Goal: Navigation & Orientation: Find specific page/section

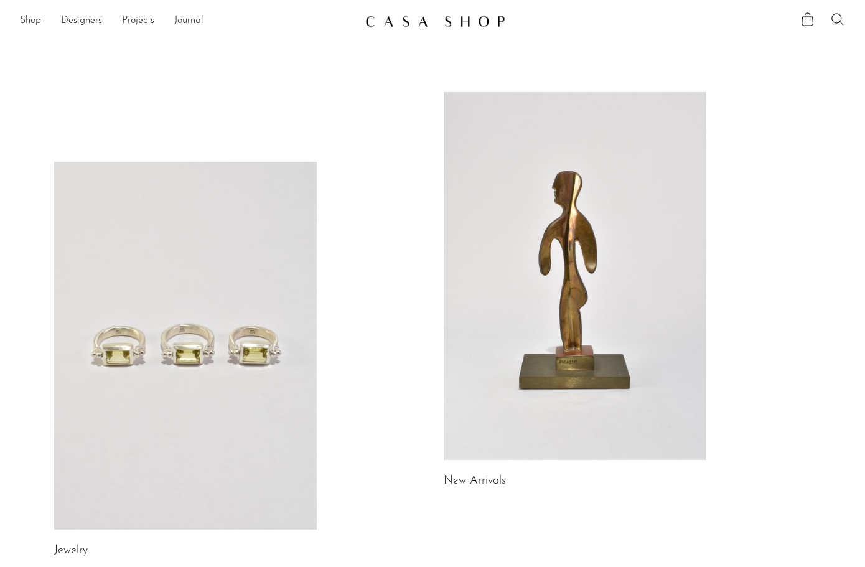
click at [160, 334] on link at bounding box center [185, 346] width 263 height 368
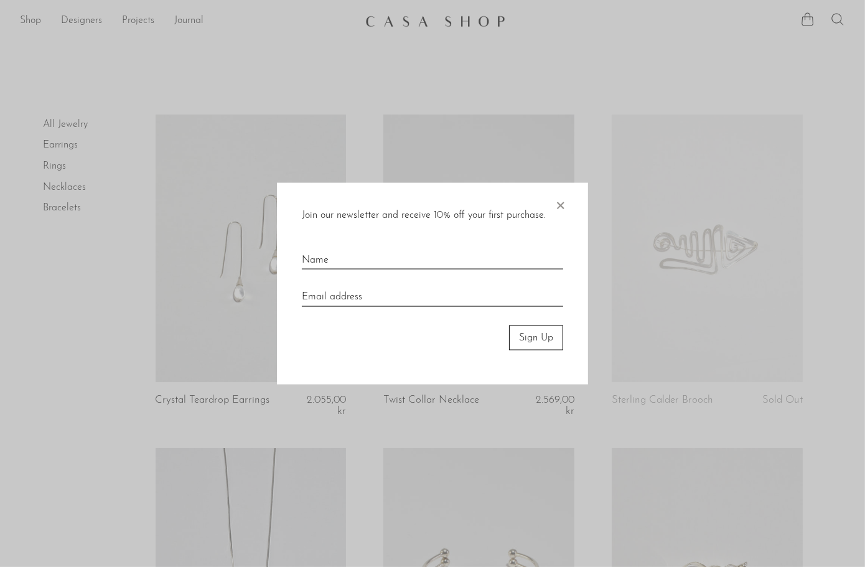
click at [555, 203] on span "×" at bounding box center [560, 202] width 12 height 40
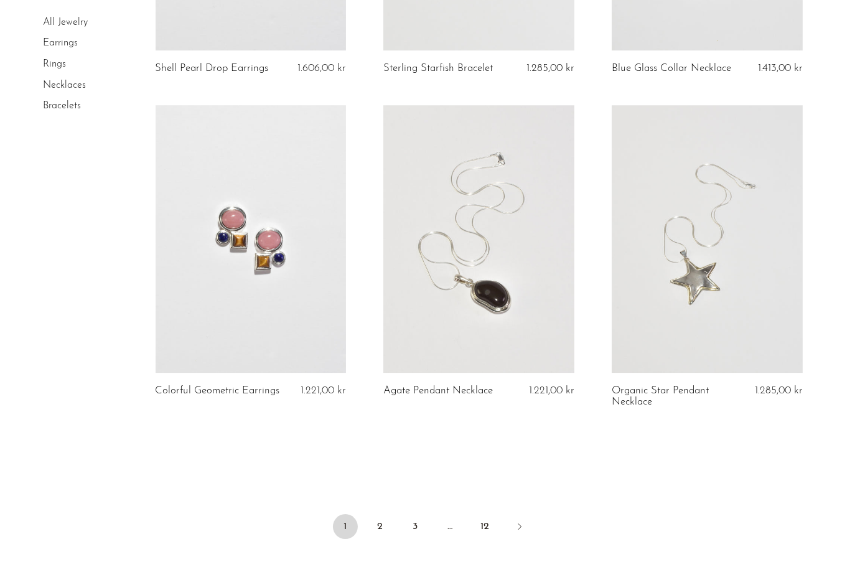
scroll to position [3655, 0]
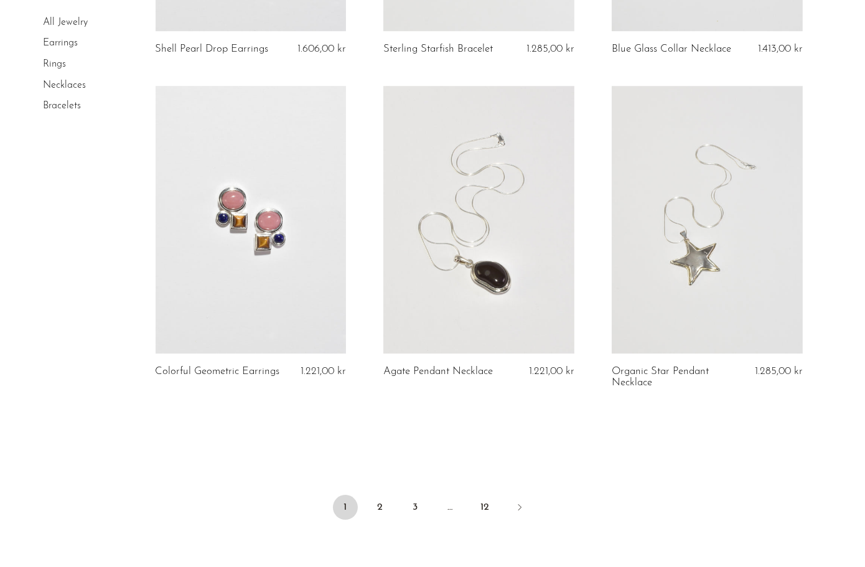
click at [259, 246] on link at bounding box center [251, 219] width 191 height 267
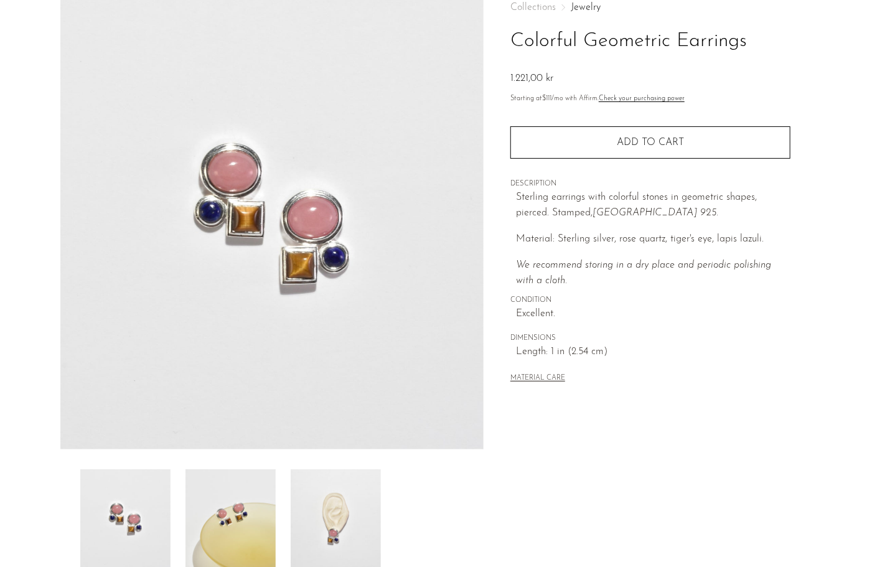
scroll to position [243, 0]
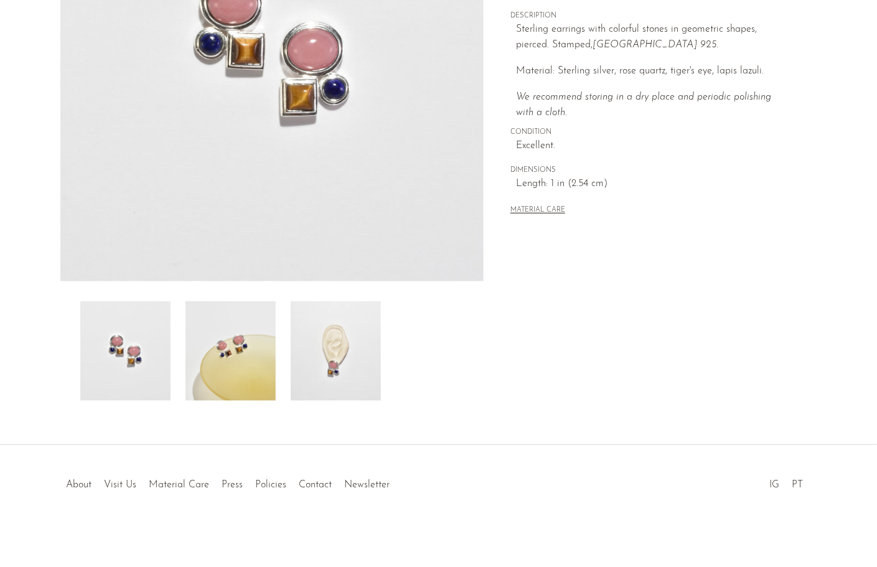
click at [144, 479] on li "Material Care" at bounding box center [179, 485] width 73 height 16
click at [134, 480] on link "Visit Us" at bounding box center [121, 485] width 32 height 10
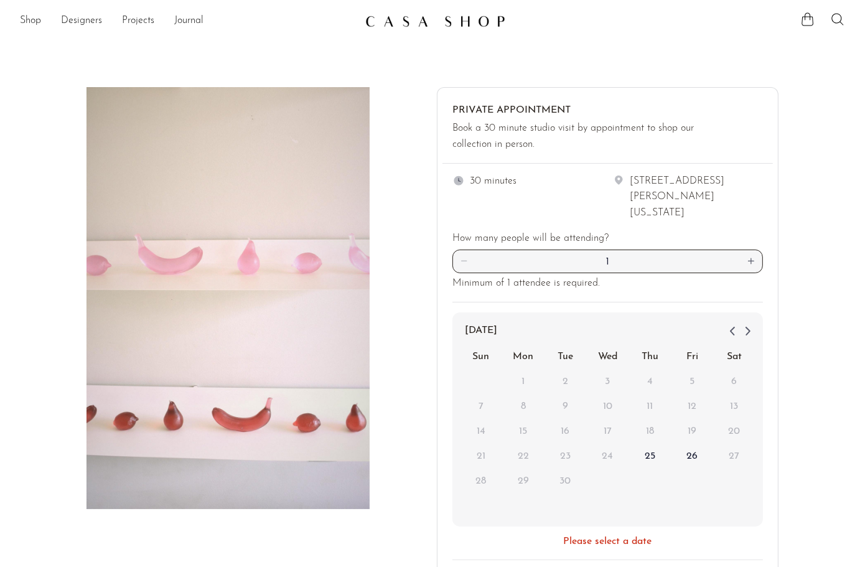
click at [30, 20] on link "Shop" at bounding box center [30, 21] width 21 height 16
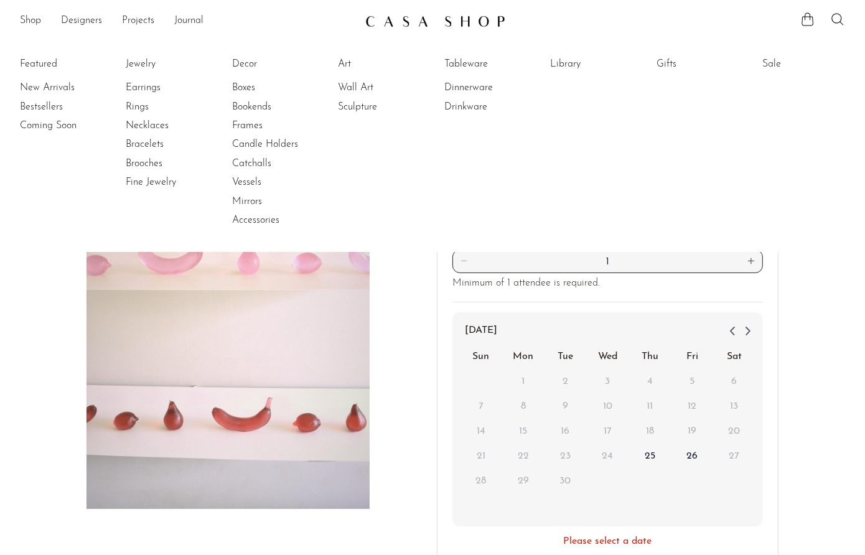
click at [842, 368] on div "Private Appointment Book a 30 minute studio visit by appointment to shop our co…" at bounding box center [432, 350] width 865 height 526
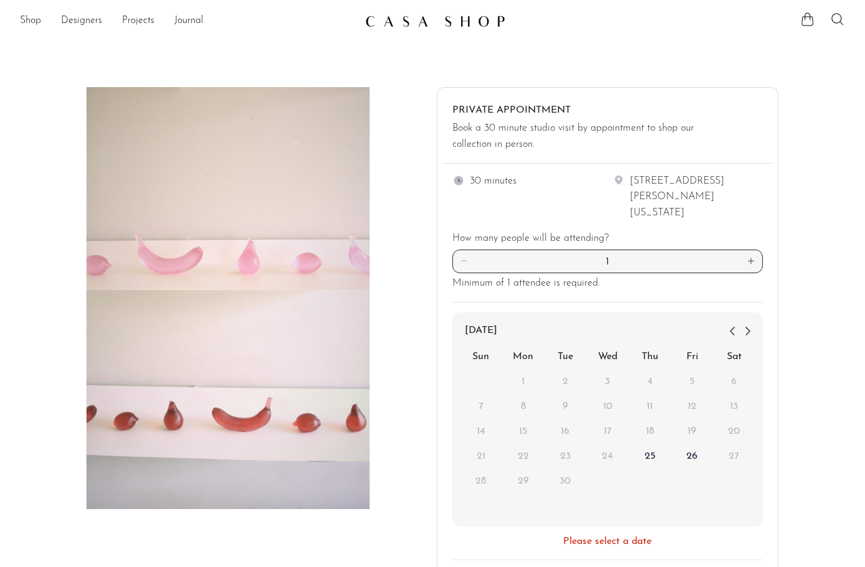
click at [448, 16] on img at bounding box center [435, 21] width 140 height 12
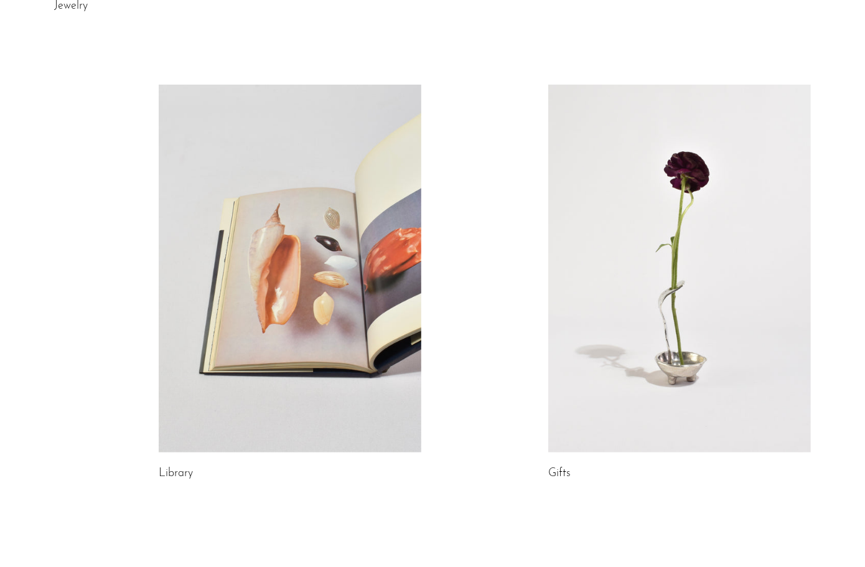
scroll to position [643, 0]
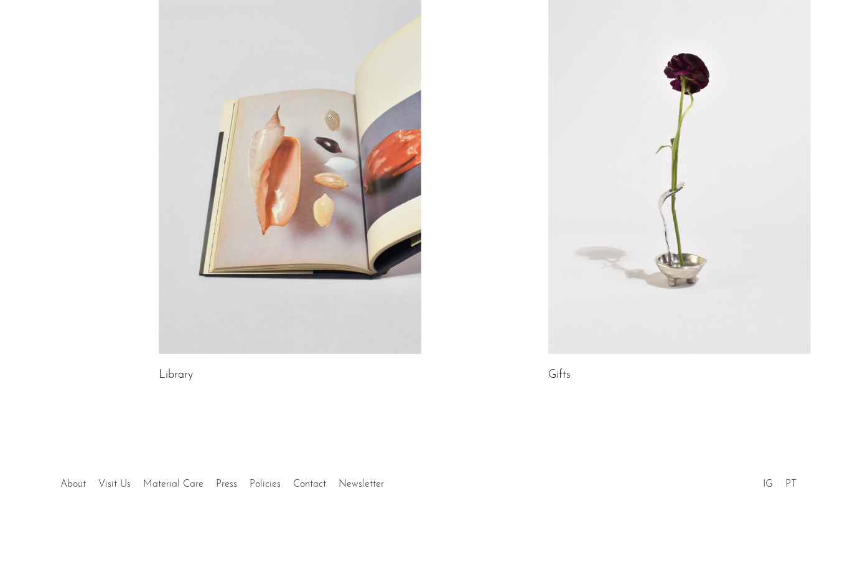
click at [69, 482] on link "About" at bounding box center [73, 484] width 26 height 10
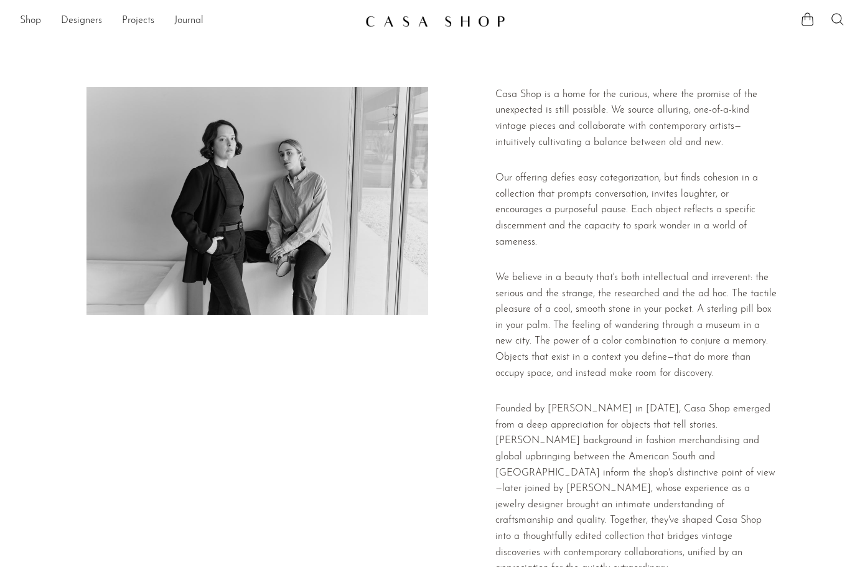
click at [36, 21] on link "Shop" at bounding box center [30, 21] width 21 height 16
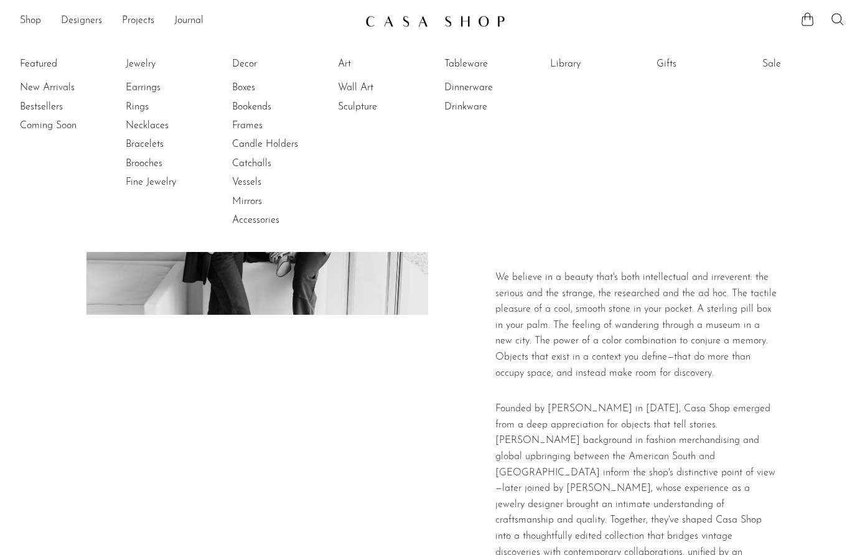
click at [778, 65] on link "Sale" at bounding box center [808, 64] width 93 height 14
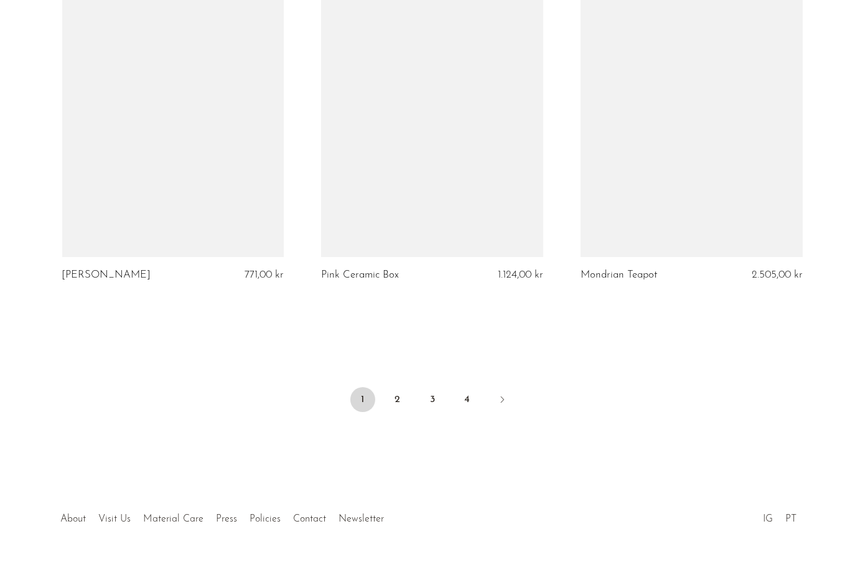
scroll to position [4251, 0]
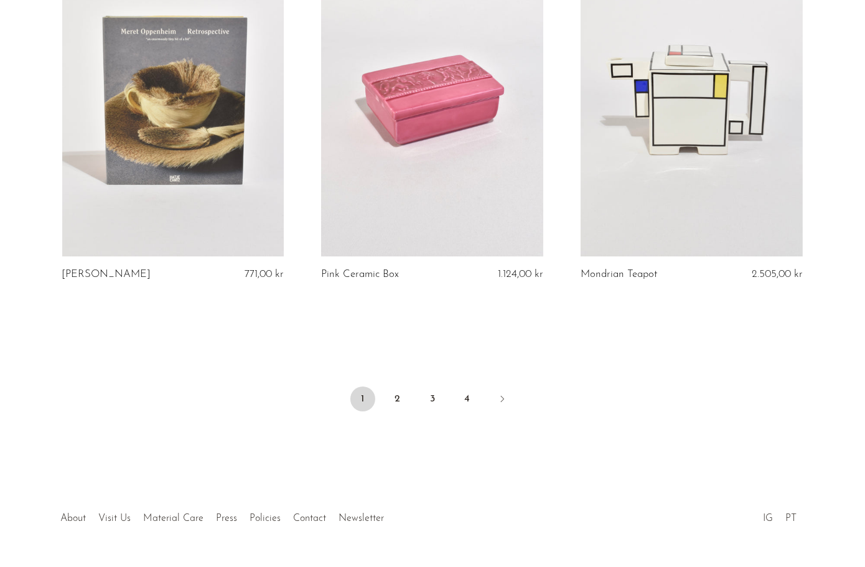
click at [399, 386] on link "2" at bounding box center [397, 398] width 25 height 25
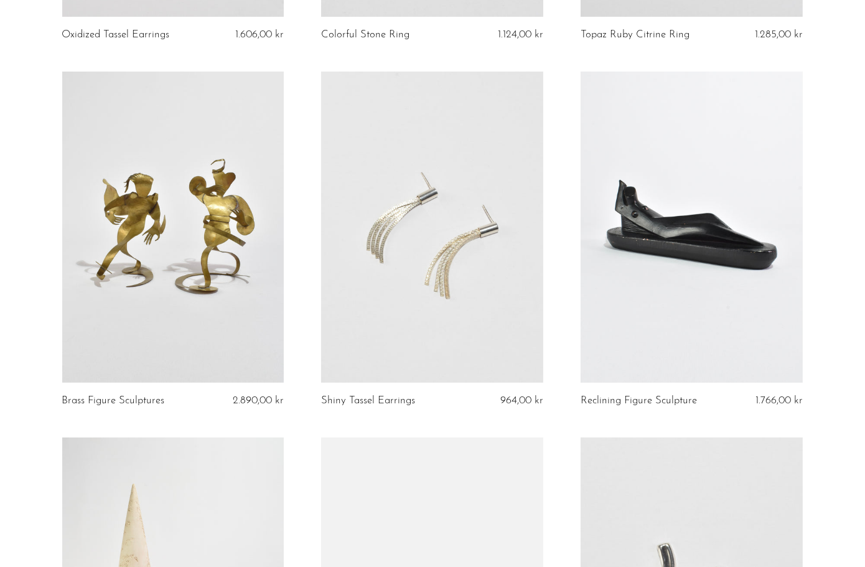
scroll to position [467, 0]
